Goal: Information Seeking & Learning: Learn about a topic

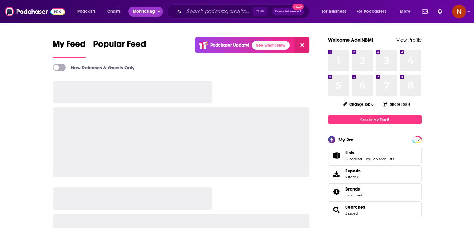
click at [148, 11] on span "Monitoring" at bounding box center [144, 11] width 22 height 9
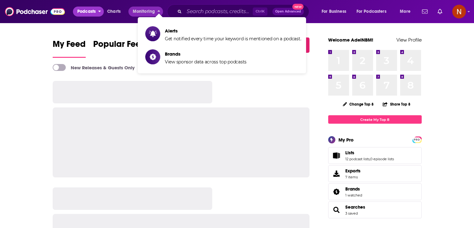
click at [86, 12] on span "Podcasts" at bounding box center [86, 11] width 18 height 9
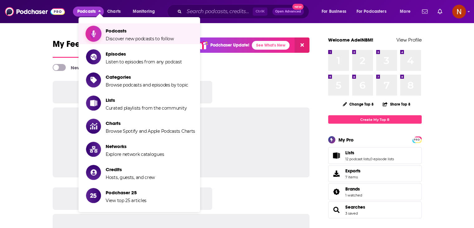
click at [115, 32] on span "Podcasts" at bounding box center [140, 31] width 68 height 6
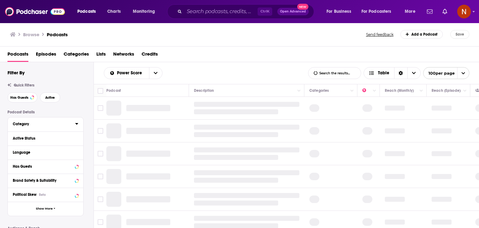
click at [74, 124] on button "Category" at bounding box center [44, 124] width 62 height 8
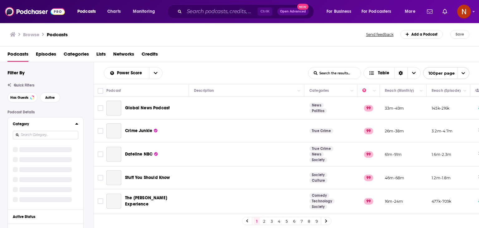
click at [52, 134] on input at bounding box center [45, 135] width 65 height 8
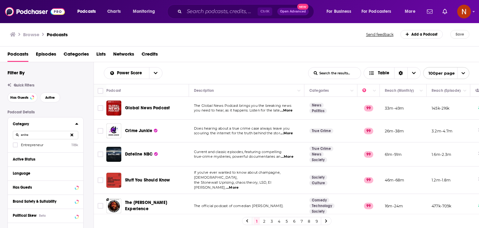
click at [15, 147] on div "Category entre Entrepreneur 118k" at bounding box center [45, 134] width 75 height 35
click at [15, 145] on icon at bounding box center [15, 144] width 4 height 3
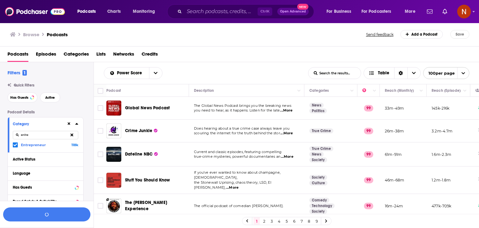
click at [46, 134] on input "entre" at bounding box center [45, 135] width 65 height 8
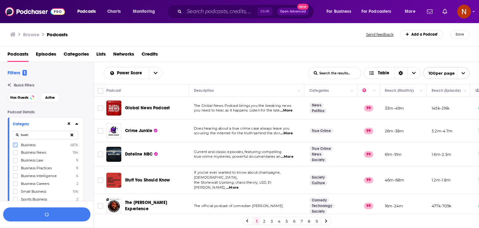
type input "busin"
click at [16, 146] on icon at bounding box center [15, 145] width 4 height 4
click at [76, 124] on icon at bounding box center [76, 124] width 3 height 2
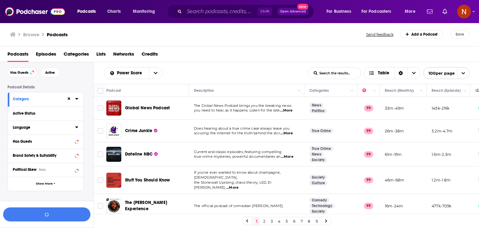
scroll to position [27, 0]
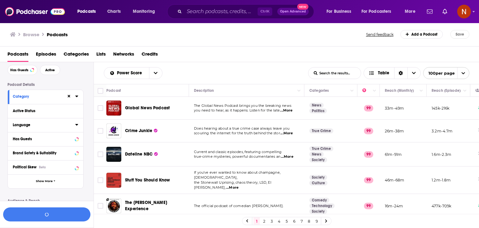
click at [76, 127] on icon at bounding box center [76, 124] width 3 height 5
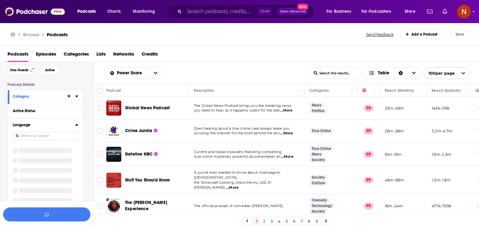
click at [59, 137] on input at bounding box center [45, 136] width 65 height 8
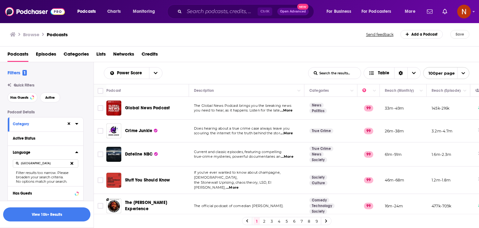
scroll to position [49, 0]
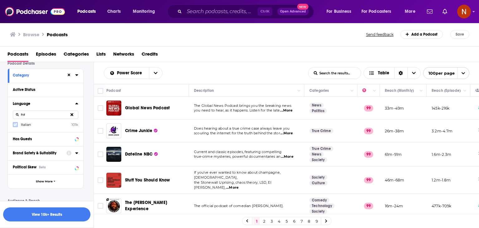
type input "ital"
click at [14, 124] on icon at bounding box center [15, 125] width 4 height 4
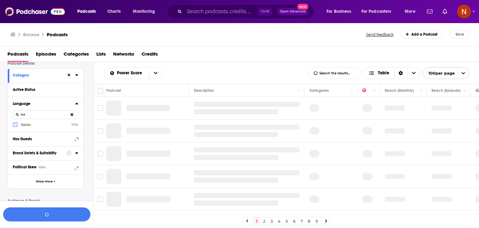
click at [16, 123] on icon at bounding box center [15, 124] width 4 height 3
click at [76, 103] on icon at bounding box center [76, 103] width 3 height 5
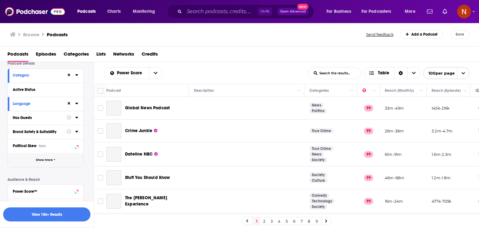
click at [54, 161] on span "button" at bounding box center [55, 159] width 2 height 3
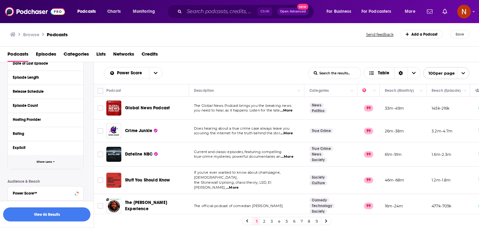
scroll to position [170, 0]
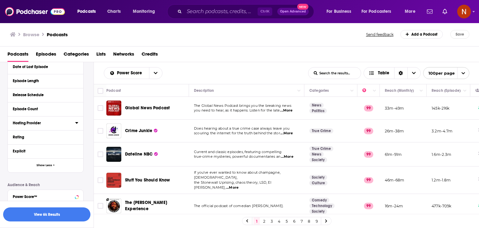
click at [62, 122] on div "Hosting Provider" at bounding box center [42, 123] width 58 height 4
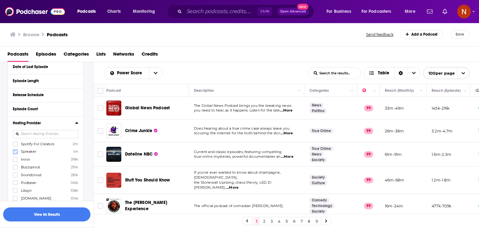
click at [16, 152] on icon at bounding box center [15, 152] width 4 height 4
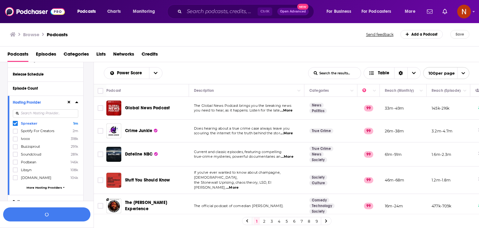
scroll to position [190, 0]
click at [15, 170] on icon at bounding box center [15, 170] width 4 height 3
click at [52, 188] on span "More Hosting Providers" at bounding box center [45, 187] width 36 height 3
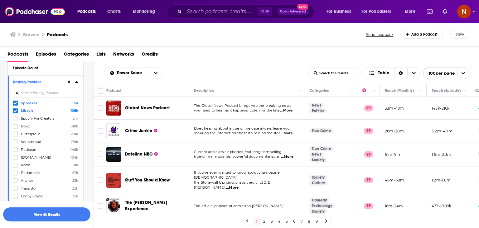
scroll to position [279, 0]
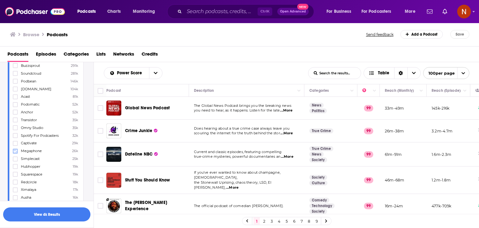
click at [16, 151] on icon at bounding box center [15, 151] width 4 height 4
click at [16, 150] on icon at bounding box center [15, 149] width 4 height 3
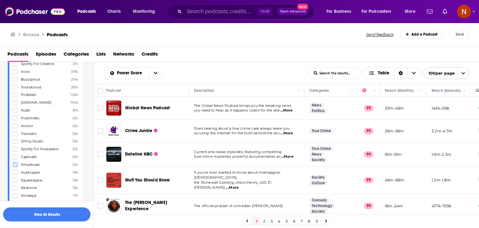
click at [15, 165] on icon at bounding box center [15, 164] width 4 height 3
click at [62, 214] on button "button" at bounding box center [46, 214] width 87 height 14
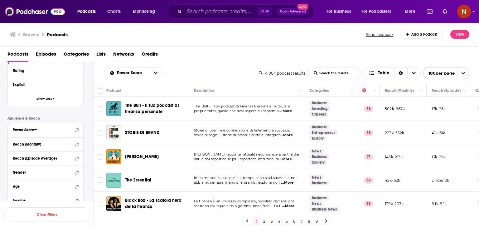
drag, startPoint x: 94, startPoint y: 88, endPoint x: 254, endPoint y: 155, distance: 173.8
click at [254, 155] on div "Filters 3 Quick Filters Has Guests Active Podcast Details Category Active Statu…" at bounding box center [239, 164] width 479 height 205
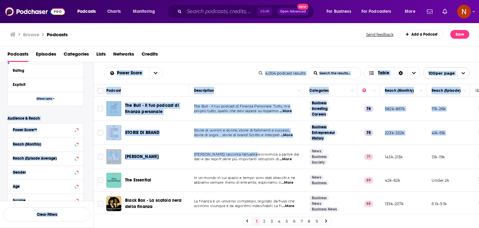
click at [200, 81] on div "Power Score List Search Input Search the results... Table 4,004 podcast results…" at bounding box center [286, 73] width 385 height 22
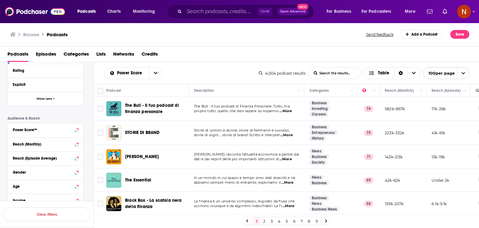
drag, startPoint x: 93, startPoint y: 86, endPoint x: 291, endPoint y: 176, distance: 217.1
click at [291, 176] on div "Filters 3 Quick Filters Has Guests Active Podcast Details Category Active Statu…" at bounding box center [239, 164] width 479 height 205
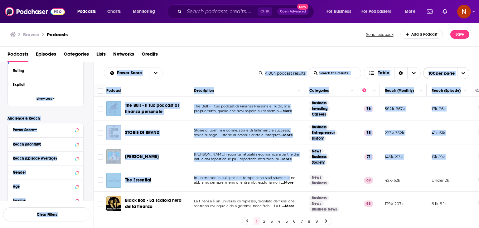
click at [196, 70] on div "Power Score List Search Input Search the results... Table" at bounding box center [181, 73] width 155 height 12
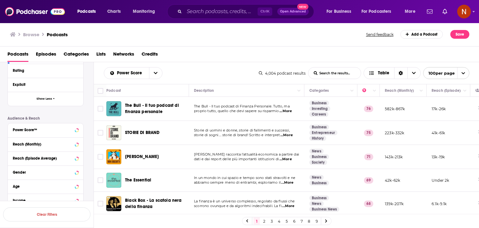
drag, startPoint x: 98, startPoint y: 69, endPoint x: 296, endPoint y: 158, distance: 217.4
click at [296, 158] on div "Power Score List Search Input Search the results... Table 4,004 podcast results…" at bounding box center [286, 164] width 385 height 205
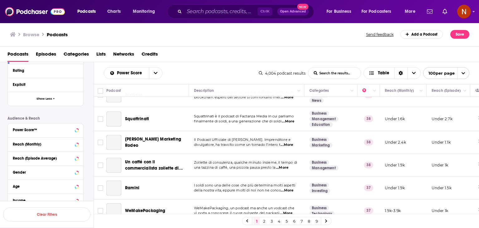
scroll to position [2261, 0]
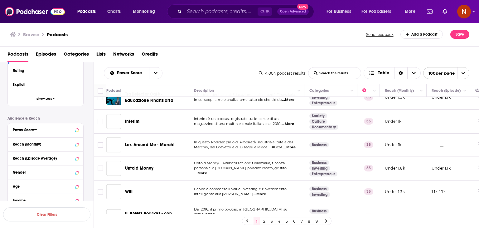
click at [455, 203] on td "Under 1.1k" at bounding box center [449, 216] width 44 height 27
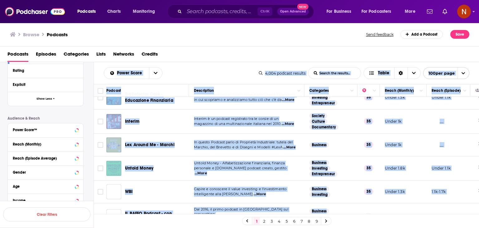
copy div "Lorem Ipsum Dolo Sitame Conse Adipis eli seddoei... Tempo 5,293 incidid utlabor…"
click at [264, 223] on link "2" at bounding box center [264, 220] width 6 height 7
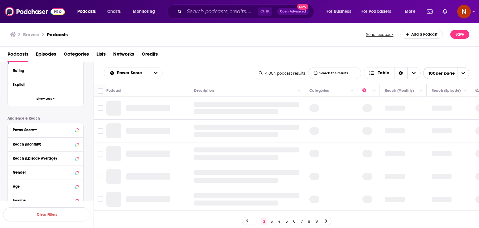
click at [191, 51] on div "Podcasts Episodes Categories Lists Networks Credits" at bounding box center [240, 55] width 467 height 13
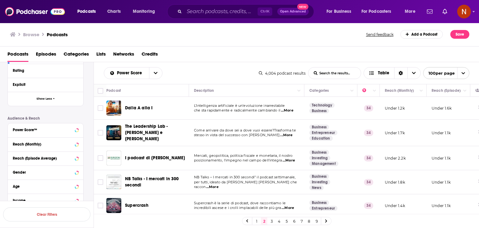
drag, startPoint x: 92, startPoint y: 88, endPoint x: 208, endPoint y: 124, distance: 122.1
click at [208, 124] on div "Filters 3 Quick Filters Has Guests Active Podcast Details Category Active Statu…" at bounding box center [239, 164] width 479 height 205
click at [166, 60] on div "Podcasts Episodes Categories Lists Networks Credits" at bounding box center [240, 55] width 467 height 13
drag, startPoint x: 97, startPoint y: 80, endPoint x: 226, endPoint y: 144, distance: 144.0
click at [226, 144] on div "Power Score List Search Input Search the results... Table 4,004 podcast results…" at bounding box center [286, 164] width 385 height 205
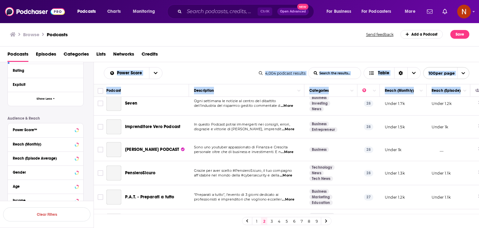
scroll to position [1056, 0]
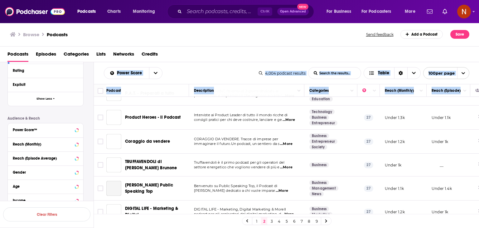
click at [454, 176] on td "Under 1.4k" at bounding box center [449, 188] width 44 height 24
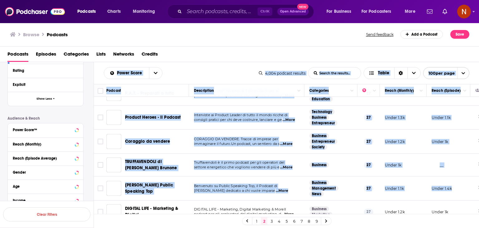
copy div "Lorem Ipsum Dolo Sitame Conse Adipis eli seddoei... Tempo 6,876 incidid utlabor…"
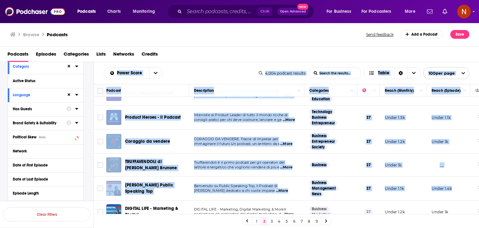
scroll to position [57, 0]
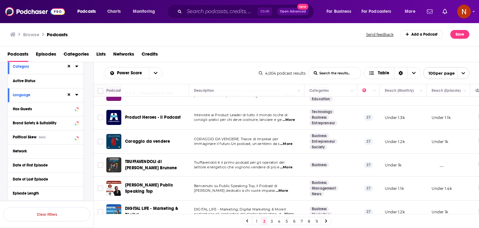
click at [79, 94] on div "Language" at bounding box center [45, 95] width 75 height 14
click at [76, 94] on icon at bounding box center [76, 95] width 3 height 2
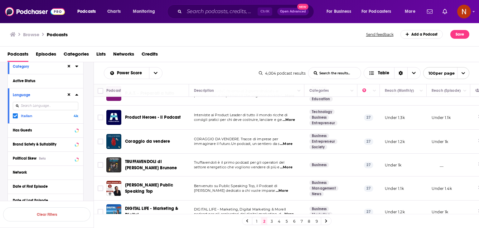
drag, startPoint x: 14, startPoint y: 116, endPoint x: 45, endPoint y: 106, distance: 32.8
click at [14, 116] on icon at bounding box center [15, 115] width 4 height 3
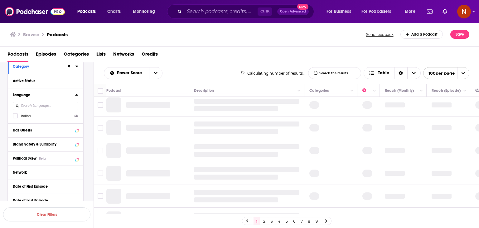
scroll to position [7, 0]
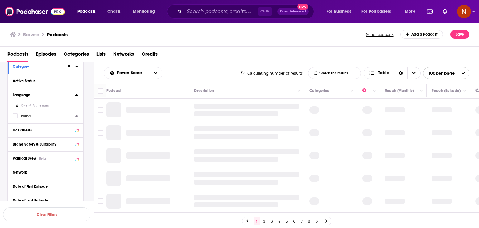
click at [45, 106] on input at bounding box center [45, 106] width 65 height 8
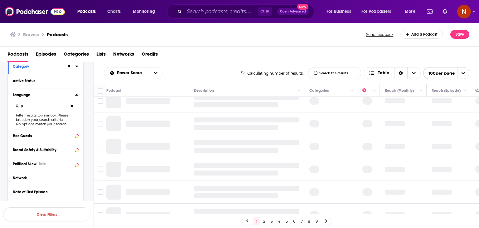
scroll to position [0, 0]
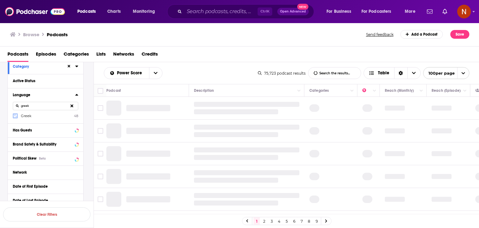
type input "greek"
click at [15, 116] on icon at bounding box center [15, 115] width 4 height 3
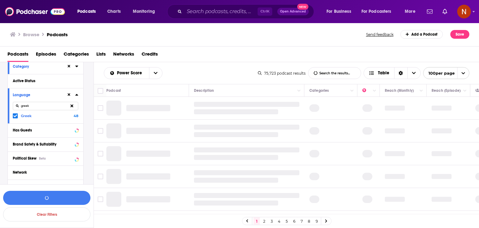
click at [44, 105] on input "greek" at bounding box center [45, 106] width 65 height 8
click at [51, 199] on button "View 48 Results" at bounding box center [46, 197] width 87 height 14
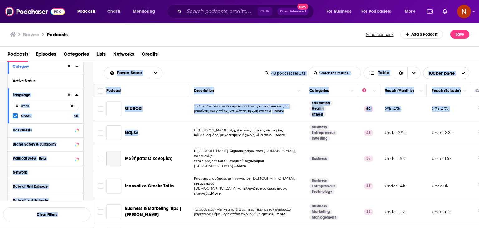
drag, startPoint x: 93, startPoint y: 87, endPoint x: 179, endPoint y: 144, distance: 102.9
click at [179, 144] on div "Filters 3 Quick Filters Has Guests Active Podcast Details Category Active Statu…" at bounding box center [239, 164] width 479 height 205
click at [171, 74] on div "Power Score List Search Input Search the results... Table" at bounding box center [184, 73] width 161 height 12
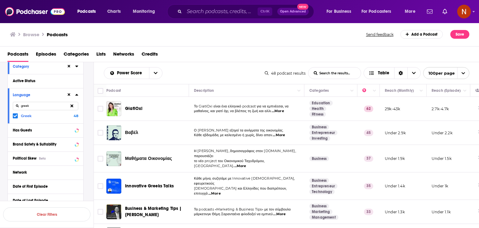
drag, startPoint x: 103, startPoint y: 70, endPoint x: 267, endPoint y: 159, distance: 186.8
click at [267, 159] on div "Power Score List Search Input Search the results... Table 48 podcast results Li…" at bounding box center [286, 164] width 385 height 205
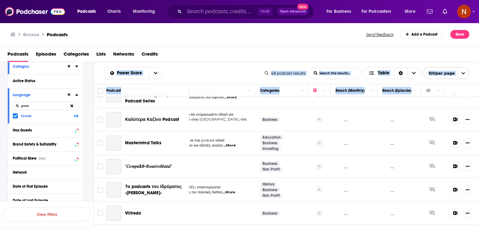
scroll to position [1017, 54]
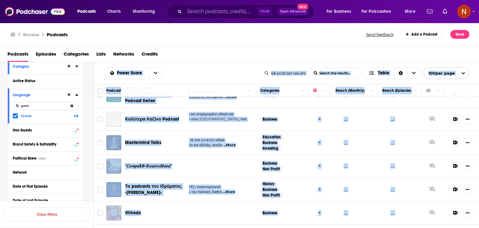
copy div "Lorem Ipsum Dolo Sitame Conse Adipis eli seddoei... Tempo 92 incidid utlabor Et…"
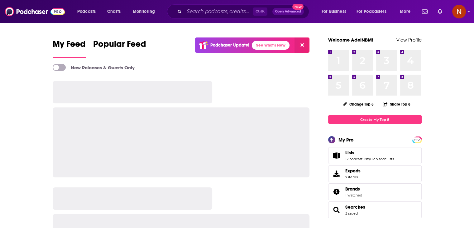
click at [303, 45] on icon at bounding box center [302, 44] width 3 height 3
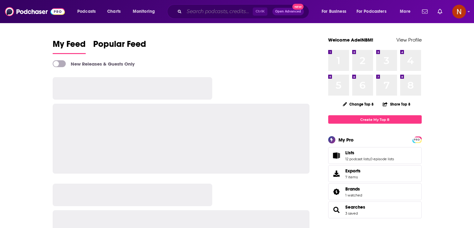
click at [212, 12] on input "Search podcasts, credits, & more..." at bounding box center [218, 12] width 69 height 10
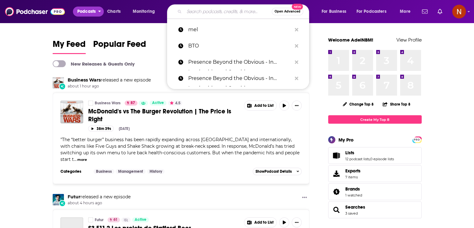
click at [86, 13] on span "Podcasts" at bounding box center [86, 11] width 18 height 9
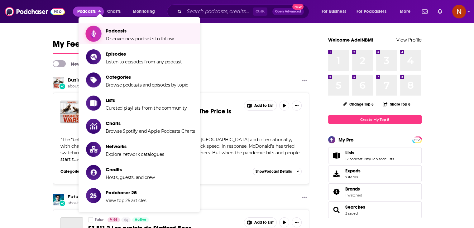
click at [115, 33] on span "Podcasts" at bounding box center [140, 31] width 68 height 6
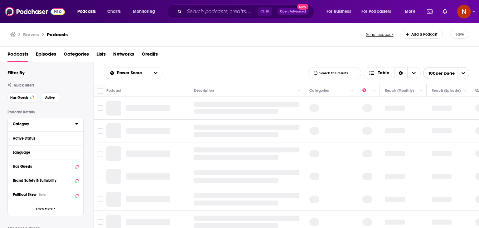
click at [76, 123] on icon at bounding box center [76, 123] width 3 height 5
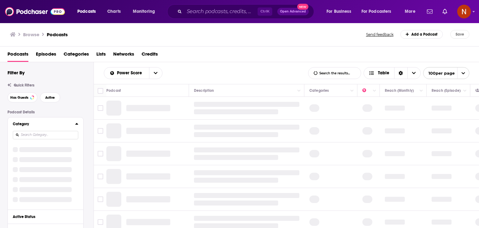
click at [55, 134] on input at bounding box center [45, 135] width 65 height 8
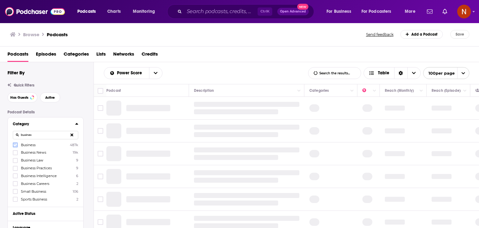
click at [16, 144] on icon at bounding box center [15, 144] width 4 height 3
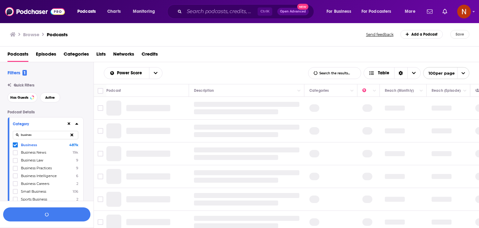
click at [15, 154] on icon at bounding box center [15, 153] width 4 height 4
click at [50, 133] on input "busines" at bounding box center [45, 135] width 65 height 8
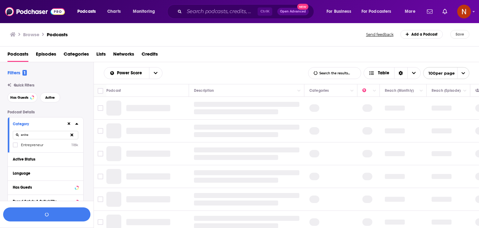
type input "entre"
click at [30, 143] on span "Entrepreneur" at bounding box center [32, 144] width 22 height 4
click at [15, 147] on input "multiSelectOption-entrepreneur-0" at bounding box center [15, 147] width 0 height 0
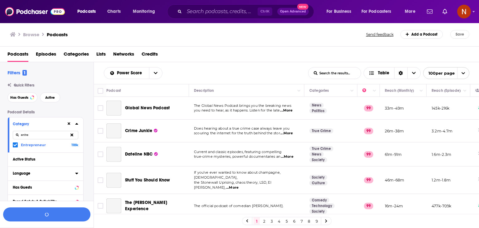
scroll to position [61, 0]
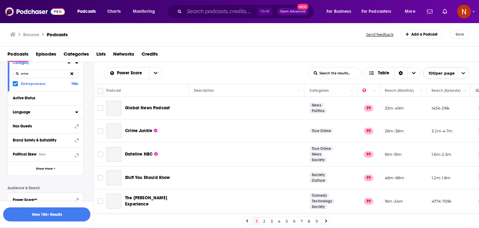
click at [76, 111] on icon at bounding box center [76, 112] width 3 height 2
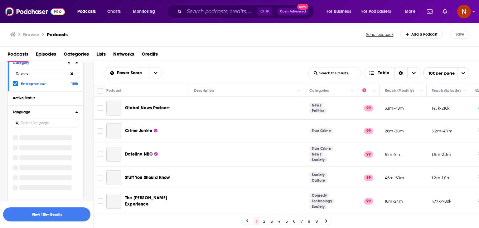
click at [60, 124] on input at bounding box center [45, 123] width 65 height 8
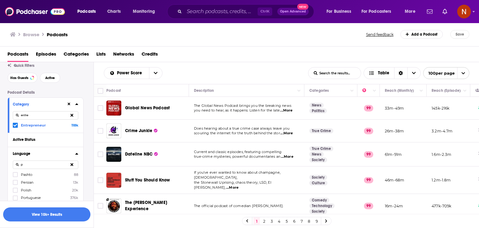
scroll to position [84, 0]
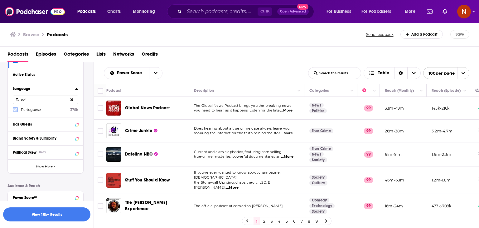
type input "port"
click at [15, 111] on icon at bounding box center [15, 110] width 4 height 4
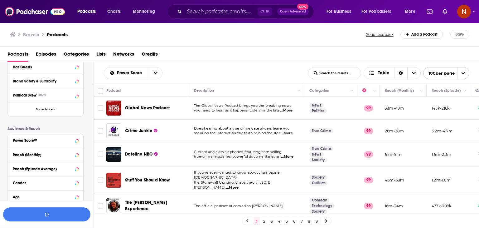
scroll to position [142, 0]
click at [42, 107] on span "Show More" at bounding box center [44, 108] width 17 height 3
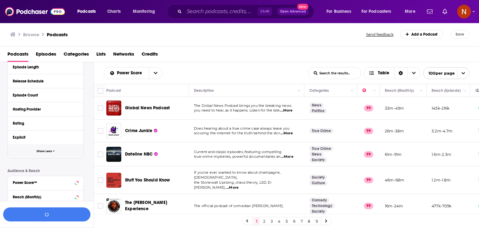
scroll to position [229, 0]
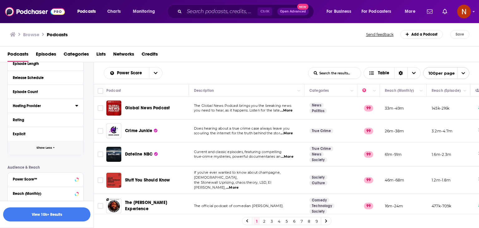
click at [76, 105] on icon at bounding box center [76, 106] width 3 height 2
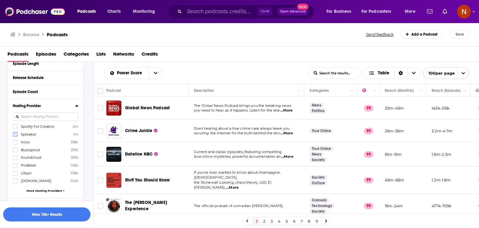
click at [15, 135] on icon at bounding box center [15, 134] width 4 height 3
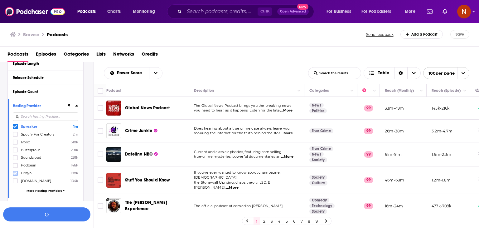
click at [16, 174] on icon at bounding box center [15, 173] width 4 height 4
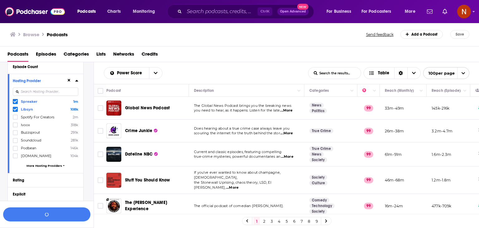
click at [39, 165] on span "More Hosting Providers" at bounding box center [45, 165] width 36 height 3
click at [14, 162] on icon at bounding box center [15, 163] width 4 height 4
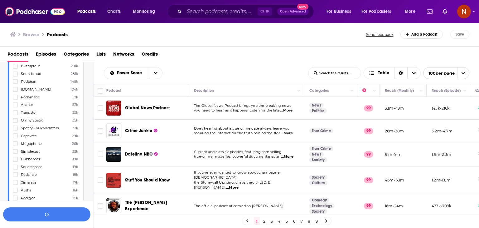
scroll to position [329, 0]
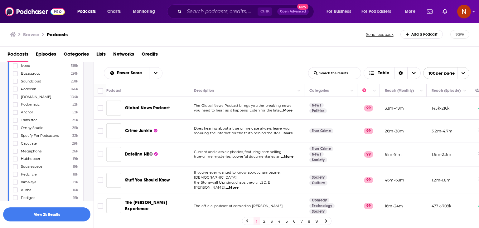
scroll to position [395, 0]
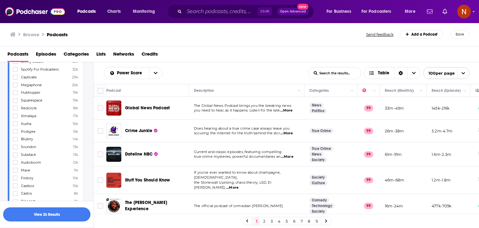
click at [59, 216] on button "View 2k Results" at bounding box center [46, 214] width 87 height 14
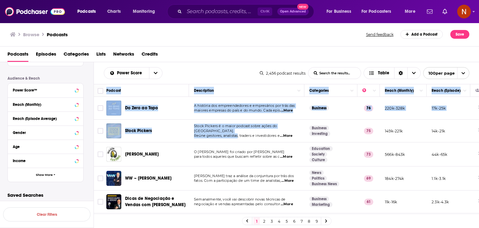
drag, startPoint x: 94, startPoint y: 88, endPoint x: 266, endPoint y: 146, distance: 180.7
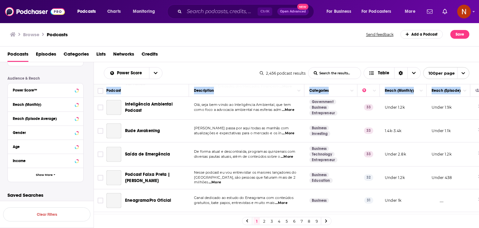
scroll to position [2240, 0]
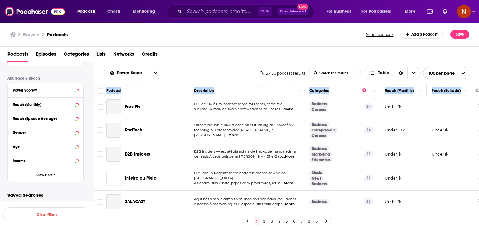
click at [447, 213] on td "__" at bounding box center [449, 224] width 44 height 22
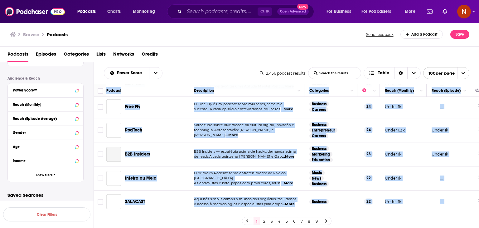
copy table "Podcast Description Categories Reach (Monthly) Reach (Episode) Do Zero ao Topo …"
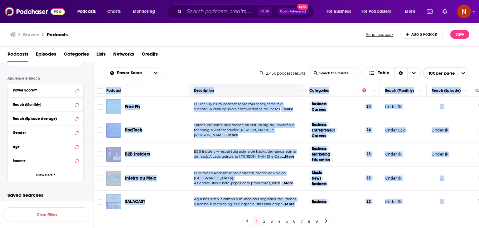
click at [263, 219] on link "2" at bounding box center [264, 220] width 6 height 7
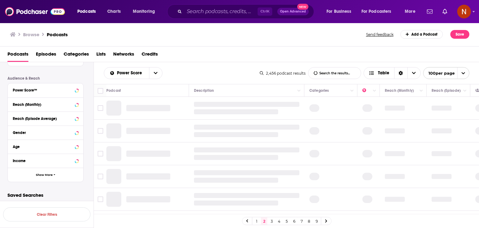
click at [222, 71] on div "Power Score List Search Input Search the results... Table" at bounding box center [182, 73] width 156 height 12
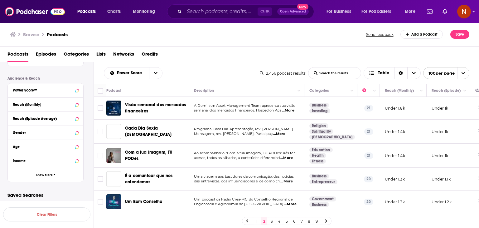
click at [181, 67] on div "Power Score List Search Input Search the results... Table" at bounding box center [182, 73] width 156 height 12
drag, startPoint x: 96, startPoint y: 83, endPoint x: 210, endPoint y: 134, distance: 124.6
click at [210, 134] on div "Power Score List Search Input Search the results... Table 2,456 podcast results…" at bounding box center [286, 164] width 385 height 205
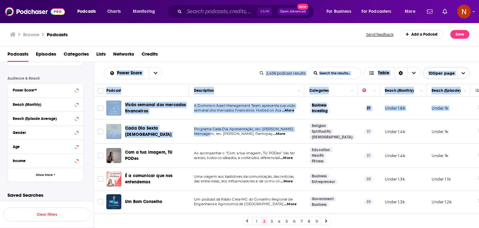
click at [186, 66] on div "Power Score List Search Input Search the results... Table 2,456 podcast results…" at bounding box center [286, 73] width 385 height 22
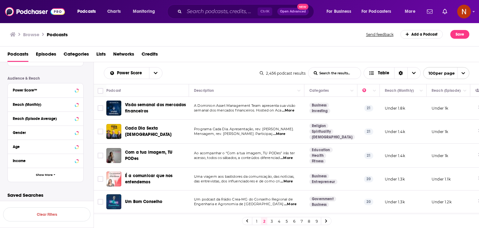
drag, startPoint x: 98, startPoint y: 80, endPoint x: 256, endPoint y: 132, distance: 166.4
click at [256, 132] on div "Power Score List Search Input Search the results... Table 2,456 podcast results…" at bounding box center [286, 164] width 385 height 205
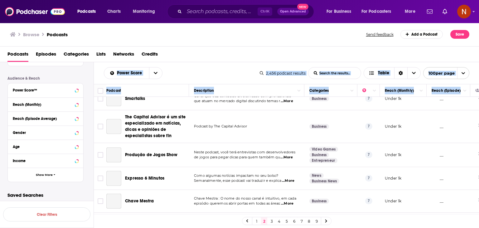
scroll to position [767, 0]
click at [449, 166] on td "__" at bounding box center [449, 177] width 44 height 23
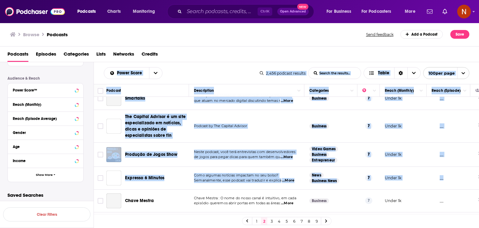
copy div "Power Score List Search Input Search the results... Table 2,456 podcast results…"
click at [213, 50] on div "Podcasts Episodes Categories Lists Networks Credits" at bounding box center [240, 55] width 467 height 13
